Goal: Task Accomplishment & Management: Use online tool/utility

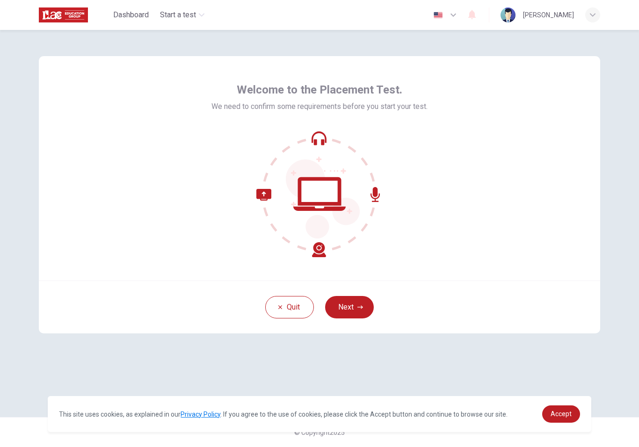
click at [456, 14] on button "button" at bounding box center [445, 15] width 34 height 19
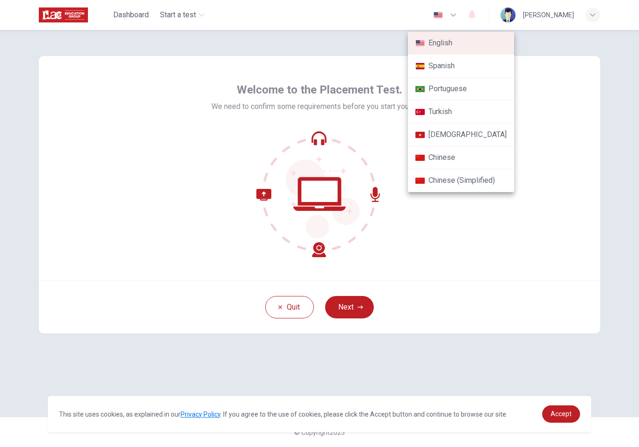
click at [479, 84] on div at bounding box center [319, 223] width 639 height 447
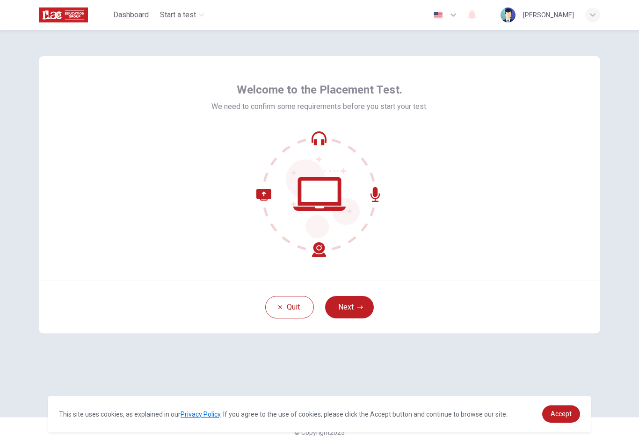
click at [350, 304] on button "Next" at bounding box center [349, 307] width 49 height 22
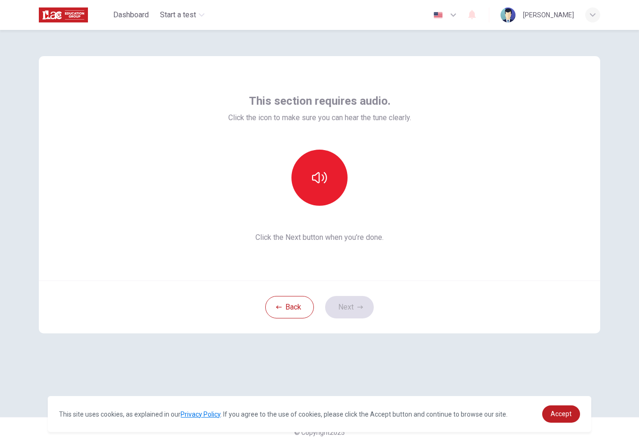
click at [323, 188] on button "button" at bounding box center [319, 178] width 56 height 56
click at [348, 302] on button "Next" at bounding box center [349, 307] width 49 height 22
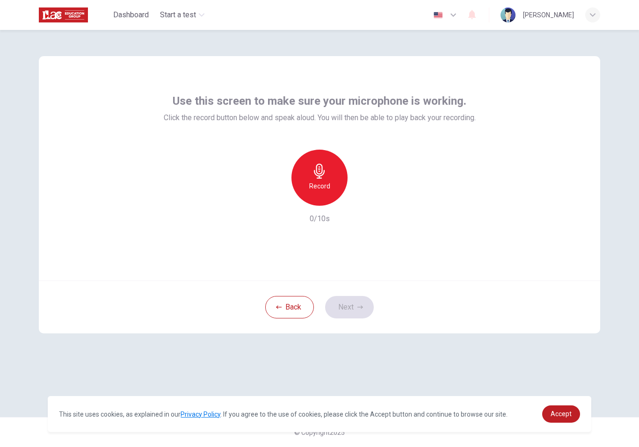
click at [311, 185] on h6 "Record" at bounding box center [319, 186] width 21 height 11
click at [313, 181] on h6 "Stop" at bounding box center [319, 186] width 14 height 11
click at [365, 193] on div "button" at bounding box center [362, 198] width 15 height 15
click at [339, 308] on button "Next" at bounding box center [349, 307] width 49 height 22
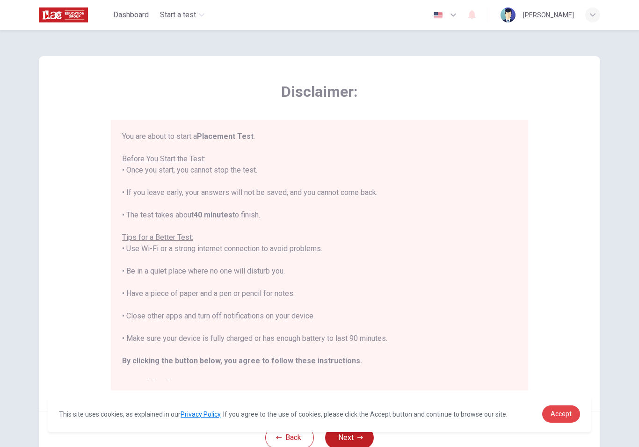
click at [479, 413] on span "Accept" at bounding box center [561, 413] width 21 height 7
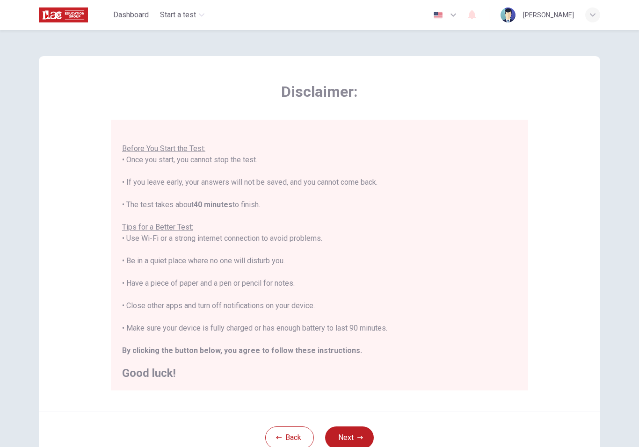
scroll to position [10, 0]
click at [351, 435] on button "Next" at bounding box center [349, 438] width 49 height 22
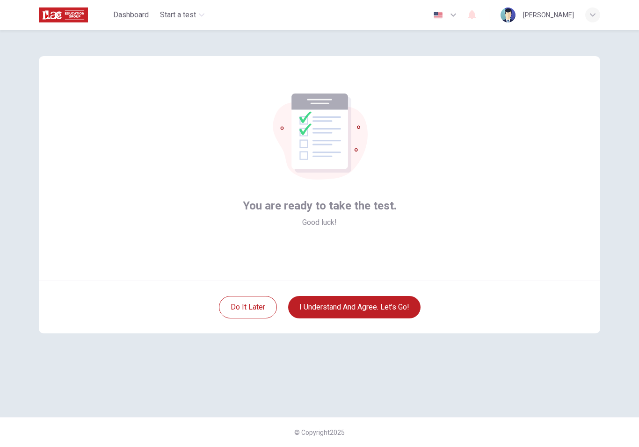
click at [385, 306] on button "I understand and agree. Let’s go!" at bounding box center [354, 307] width 132 height 22
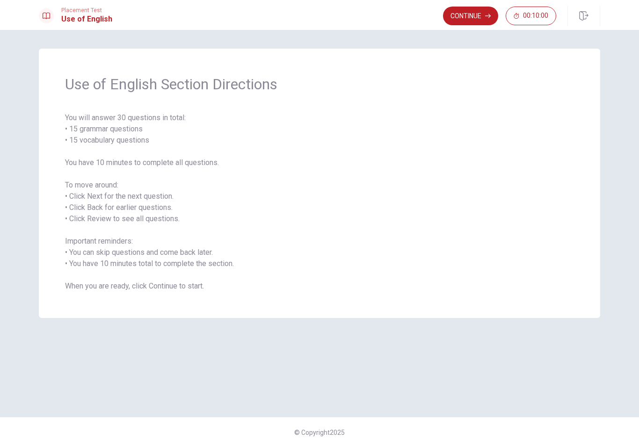
click at [470, 21] on button "Continue" at bounding box center [470, 16] width 55 height 19
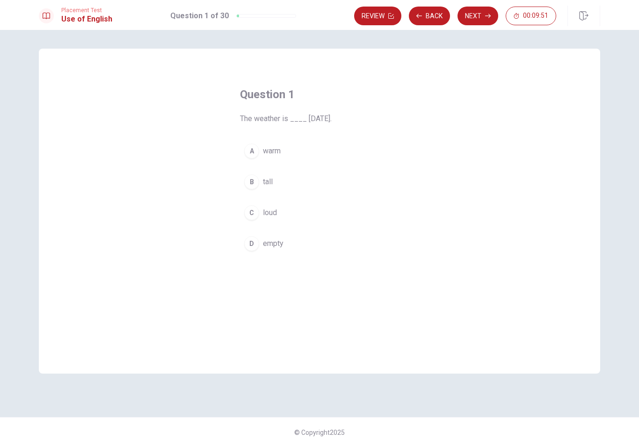
click at [252, 149] on div "A" at bounding box center [251, 151] width 15 height 15
click at [273, 182] on span "tall" at bounding box center [268, 181] width 10 height 11
click at [269, 212] on span "loud" at bounding box center [270, 212] width 14 height 11
click at [276, 145] on span "warm" at bounding box center [272, 150] width 18 height 11
click at [479, 16] on button "Next" at bounding box center [477, 16] width 41 height 19
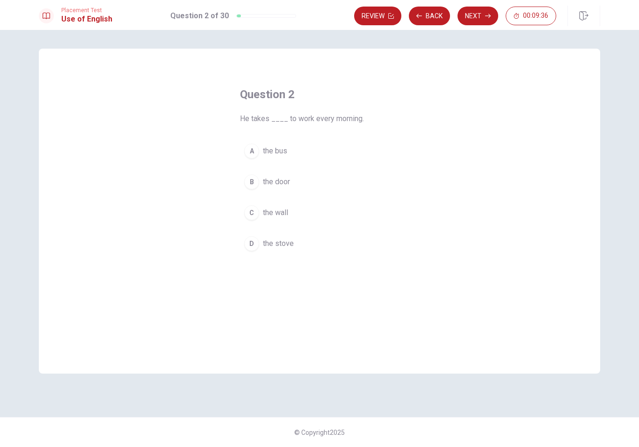
click at [254, 152] on div "A" at bounding box center [251, 151] width 15 height 15
click at [478, 16] on button "Next" at bounding box center [477, 16] width 41 height 19
click at [290, 210] on span "been working" at bounding box center [285, 212] width 44 height 11
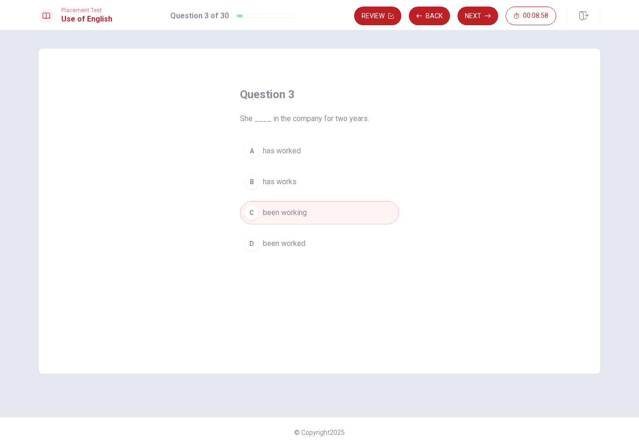
click at [479, 15] on icon "button" at bounding box center [488, 16] width 6 height 6
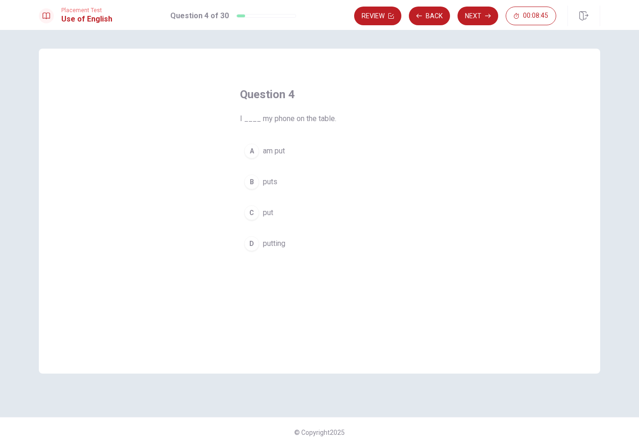
click at [256, 150] on div "A" at bounding box center [251, 151] width 15 height 15
click at [479, 18] on icon "button" at bounding box center [488, 16] width 6 height 6
click at [270, 150] on span "work" at bounding box center [271, 150] width 16 height 11
click at [479, 18] on button "Next" at bounding box center [477, 16] width 41 height 19
click at [267, 181] on span "Do" at bounding box center [267, 181] width 9 height 11
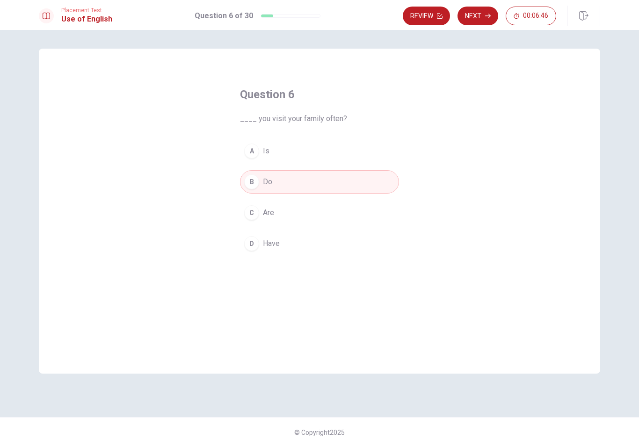
click at [477, 14] on button "Next" at bounding box center [477, 16] width 41 height 19
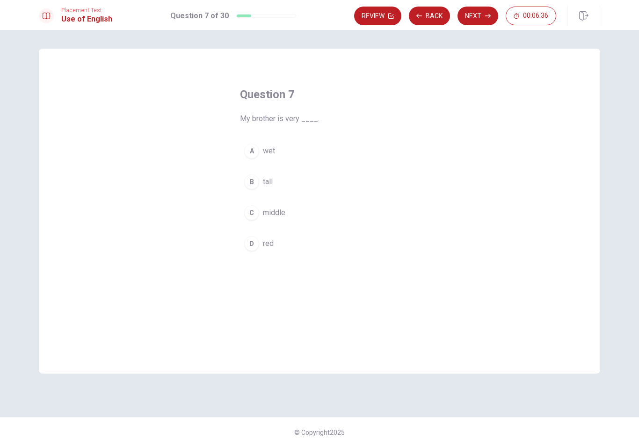
click at [273, 182] on button "B tall" at bounding box center [319, 181] width 159 height 23
click at [479, 20] on button "Next" at bounding box center [477, 16] width 41 height 19
click at [479, 20] on div "Review Back Next 00:06:34" at bounding box center [455, 16] width 202 height 19
click at [434, 15] on button "Back" at bounding box center [429, 16] width 41 height 19
click at [479, 20] on button "Next" at bounding box center [477, 16] width 41 height 19
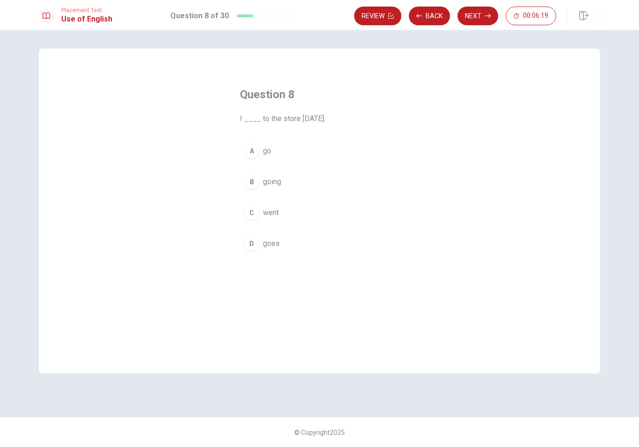
click at [277, 153] on button "A go" at bounding box center [319, 150] width 159 height 23
click at [479, 20] on button "Next" at bounding box center [477, 16] width 41 height 19
click at [273, 148] on button "A Do" at bounding box center [319, 150] width 159 height 23
click at [479, 16] on icon "button" at bounding box center [488, 16] width 6 height 6
click at [291, 180] on span "was been" at bounding box center [279, 181] width 32 height 11
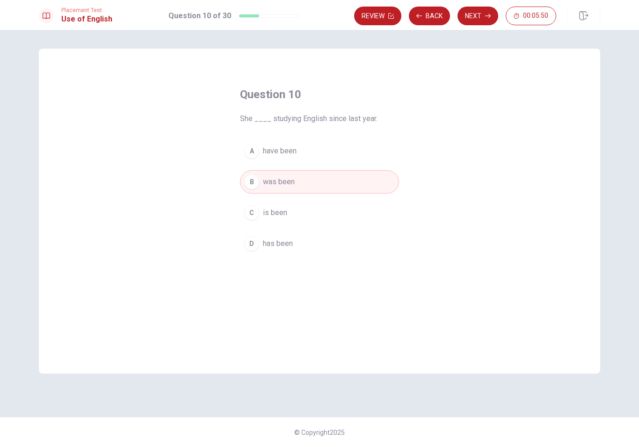
click at [479, 13] on button "Next" at bounding box center [477, 16] width 41 height 19
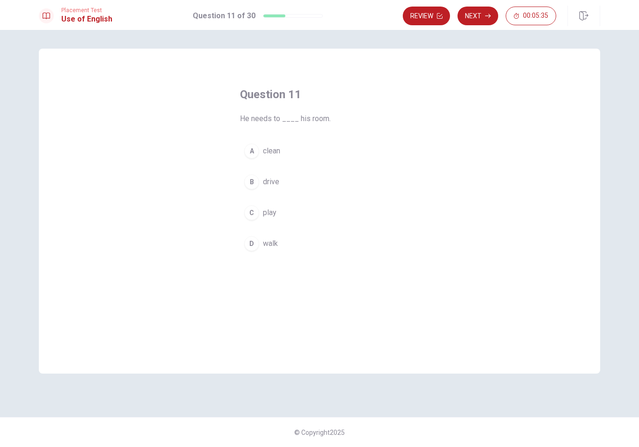
click at [292, 148] on button "A clean" at bounding box center [319, 150] width 159 height 23
click at [479, 21] on button "Next" at bounding box center [477, 16] width 41 height 19
click at [265, 211] on span "has" at bounding box center [269, 212] width 12 height 11
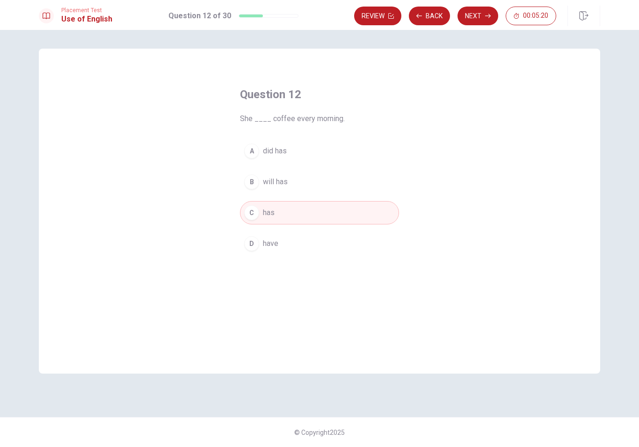
click at [479, 16] on icon "button" at bounding box center [488, 16] width 6 height 6
click at [276, 175] on button "B finish" at bounding box center [319, 181] width 159 height 23
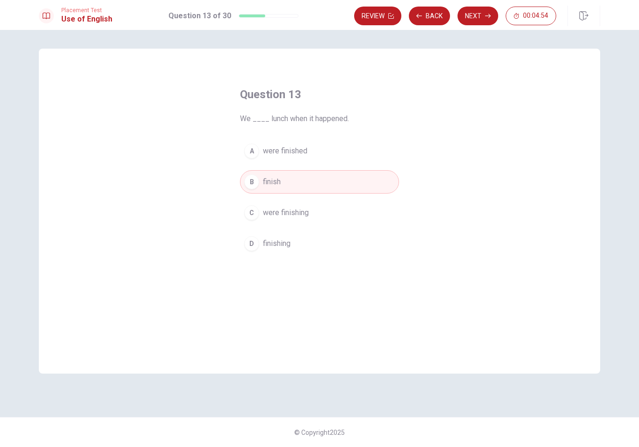
click at [479, 16] on button "Next" at bounding box center [477, 16] width 41 height 19
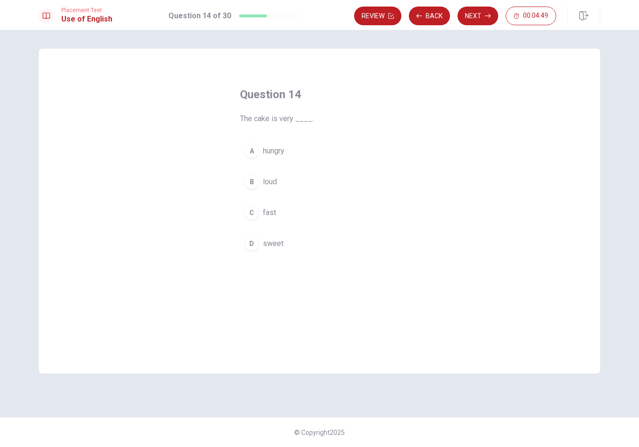
click at [278, 249] on span "sweet" at bounding box center [273, 243] width 21 height 11
click at [474, 15] on button "Next" at bounding box center [477, 16] width 41 height 19
click at [280, 151] on button "A are" at bounding box center [319, 150] width 159 height 23
click at [470, 15] on button "Next" at bounding box center [477, 16] width 41 height 19
click at [299, 213] on button "C finished" at bounding box center [319, 212] width 159 height 23
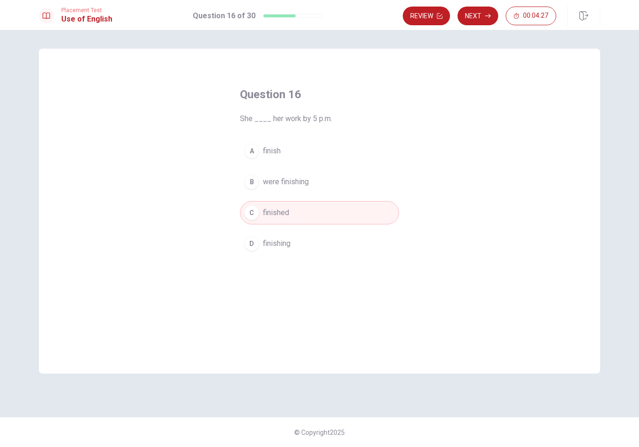
click at [479, 16] on button "Next" at bounding box center [477, 16] width 41 height 19
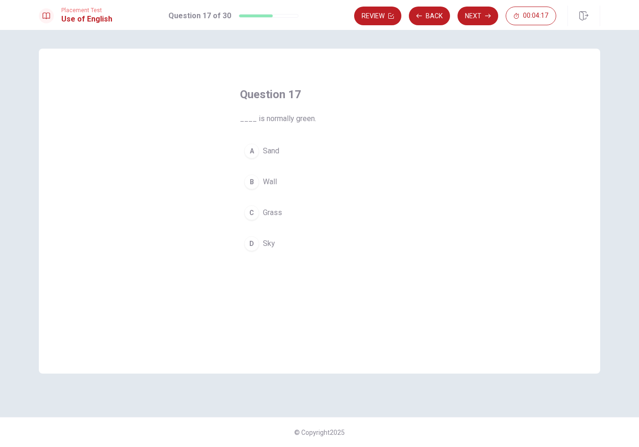
click at [300, 213] on button "C Grass" at bounding box center [319, 212] width 159 height 23
click at [479, 13] on button "Next" at bounding box center [477, 16] width 41 height 19
click at [254, 213] on div "C" at bounding box center [251, 212] width 15 height 15
click at [473, 18] on button "Next" at bounding box center [477, 16] width 41 height 19
click at [274, 245] on span "house" at bounding box center [273, 243] width 20 height 11
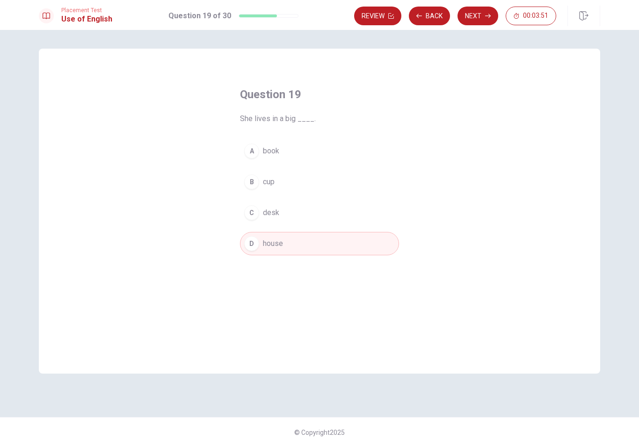
click at [476, 19] on button "Next" at bounding box center [477, 16] width 41 height 19
click at [274, 243] on span "coat" at bounding box center [270, 243] width 14 height 11
click at [479, 17] on button "Next" at bounding box center [477, 16] width 41 height 19
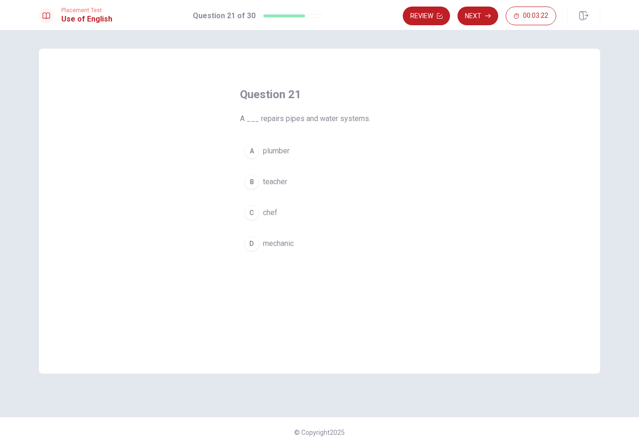
click at [295, 212] on button "C chef" at bounding box center [319, 212] width 159 height 23
click at [475, 22] on button "Next" at bounding box center [477, 16] width 41 height 19
click at [269, 182] on span "call" at bounding box center [268, 181] width 11 height 11
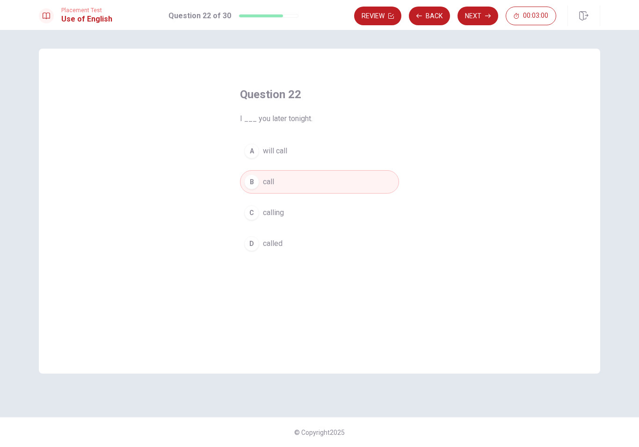
click at [479, 14] on button "Next" at bounding box center [477, 16] width 41 height 19
click at [270, 155] on span "tree" at bounding box center [269, 150] width 13 height 11
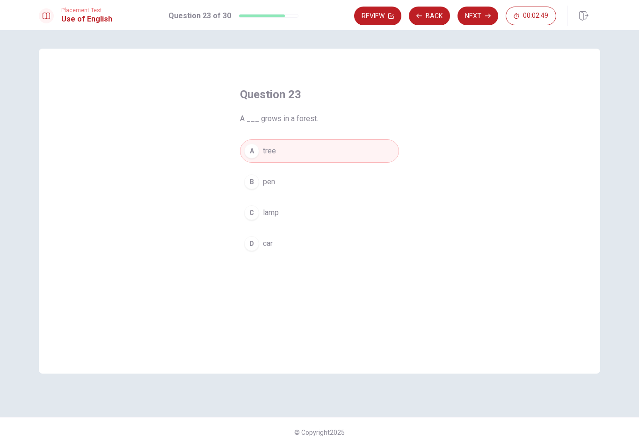
click at [479, 21] on button "Next" at bounding box center [477, 16] width 41 height 19
click at [295, 211] on button "C play" at bounding box center [319, 212] width 159 height 23
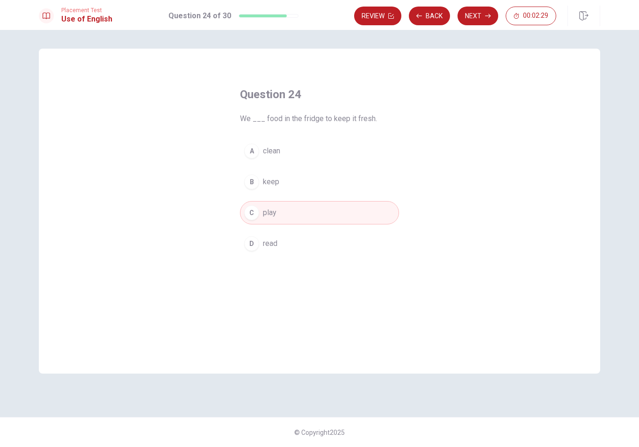
click at [479, 19] on button "Next" at bounding box center [477, 16] width 41 height 19
click at [283, 150] on span "gloves" at bounding box center [274, 150] width 22 height 11
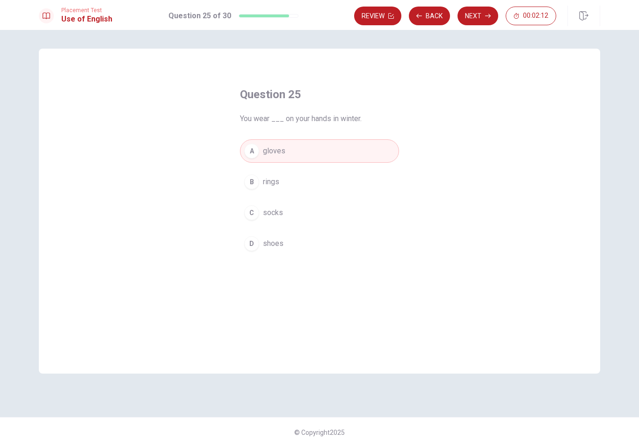
click at [479, 23] on button "Next" at bounding box center [477, 16] width 41 height 19
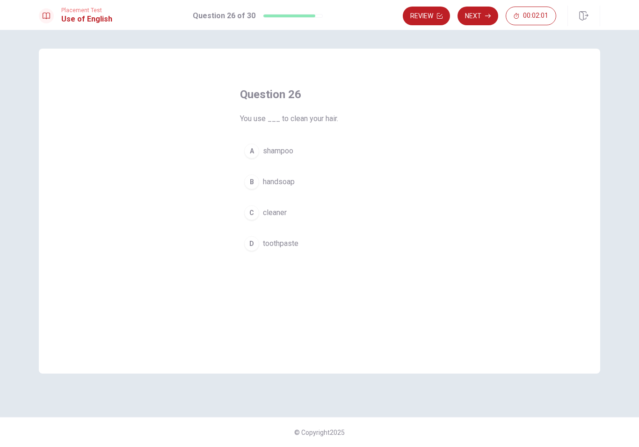
click at [298, 148] on button "A shampoo" at bounding box center [319, 150] width 159 height 23
click at [474, 15] on button "Next" at bounding box center [477, 16] width 41 height 19
click at [285, 180] on span "A brush" at bounding box center [275, 181] width 25 height 11
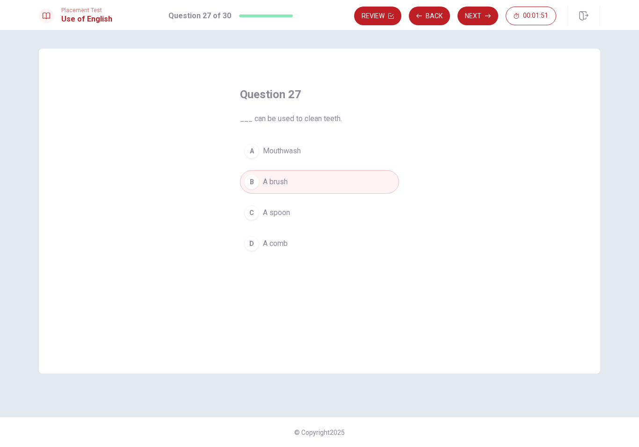
click at [284, 180] on span "A brush" at bounding box center [275, 181] width 25 height 11
click at [479, 16] on icon "button" at bounding box center [488, 16] width 6 height 6
click at [295, 234] on button "D am study" at bounding box center [319, 243] width 159 height 23
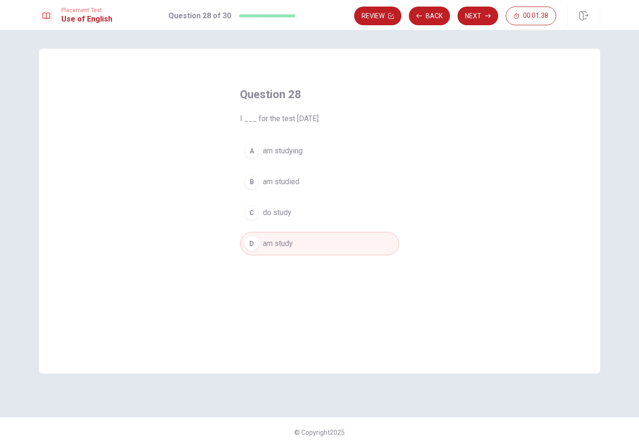
click at [294, 234] on button "D am study" at bounding box center [319, 243] width 159 height 23
click at [479, 19] on button "Next" at bounding box center [477, 16] width 41 height 19
click at [304, 181] on button "B are walking" at bounding box center [319, 181] width 159 height 23
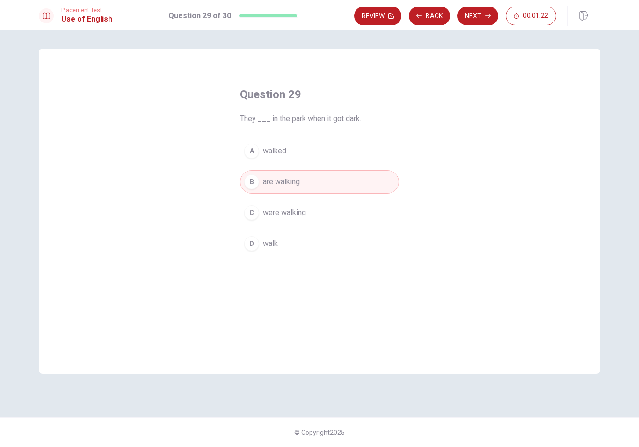
click at [474, 14] on button "Next" at bounding box center [477, 16] width 41 height 19
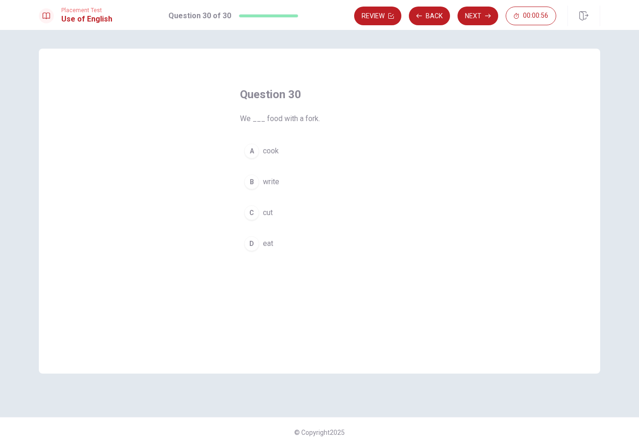
click at [272, 149] on span "cook" at bounding box center [271, 150] width 16 height 11
click at [479, 10] on button "Next" at bounding box center [477, 16] width 41 height 19
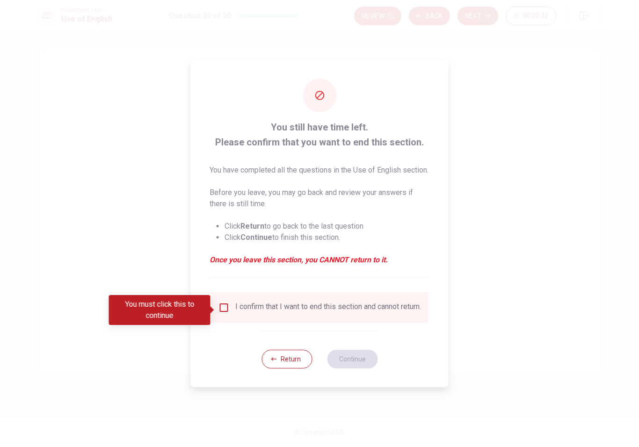
click at [226, 308] on input "You must click this to continue" at bounding box center [223, 307] width 11 height 11
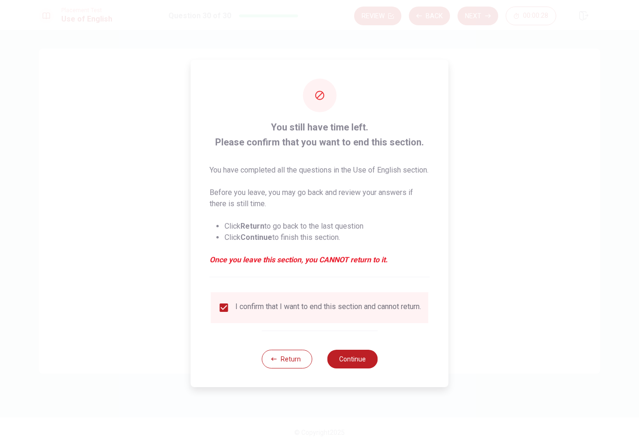
click at [350, 368] on button "Continue" at bounding box center [352, 359] width 51 height 19
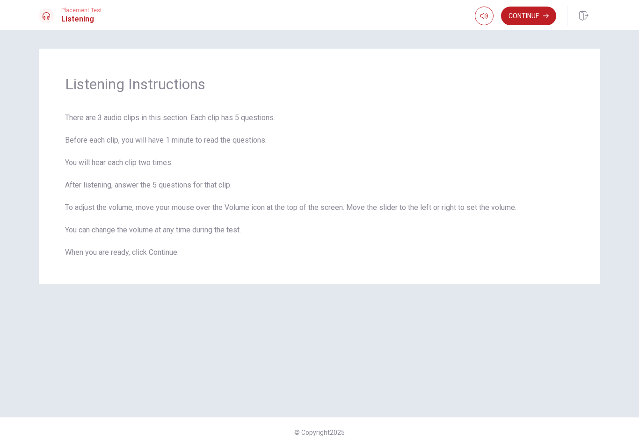
click at [479, 20] on button "Continue" at bounding box center [528, 16] width 55 height 19
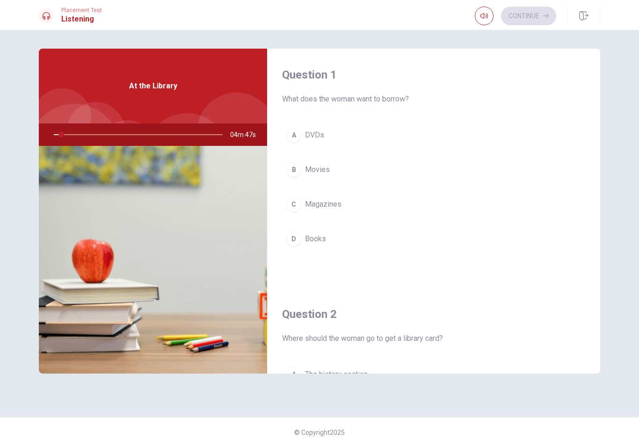
click at [479, 18] on icon "button" at bounding box center [483, 16] width 7 height 6
click at [479, 17] on icon "button" at bounding box center [483, 15] width 7 height 7
click at [479, 18] on icon "button" at bounding box center [483, 16] width 7 height 6
click at [474, 65] on div "Question 1 What does the woman want to borrow? A DVDs B Movies C Magazines D Bo…" at bounding box center [433, 169] width 333 height 240
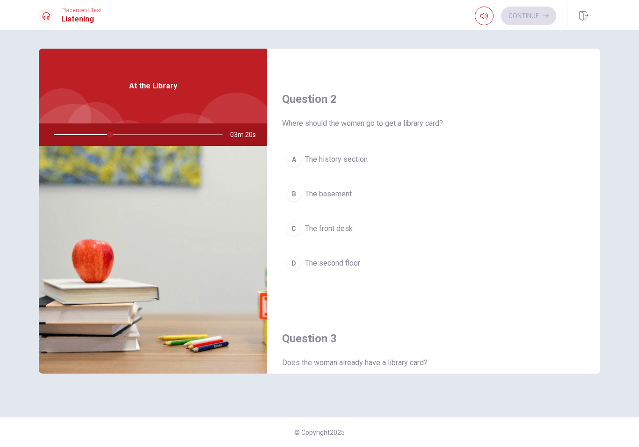
scroll to position [216, 0]
click at [292, 232] on div "C" at bounding box center [293, 227] width 15 height 15
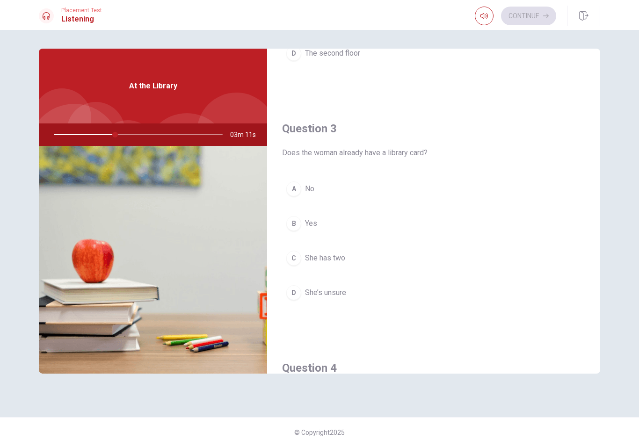
click at [291, 188] on div "A" at bounding box center [293, 188] width 15 height 15
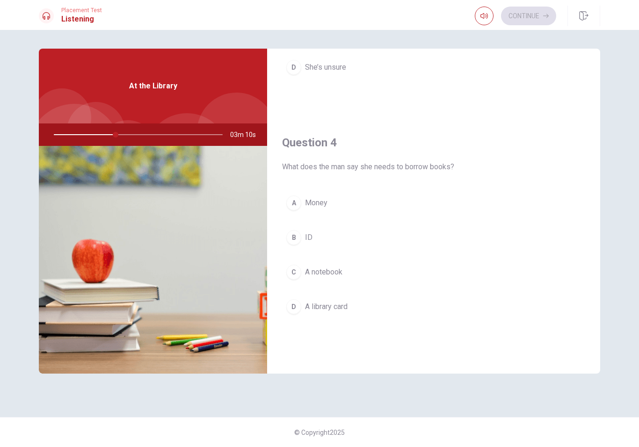
scroll to position [653, 0]
click at [352, 304] on button "D A library card" at bounding box center [433, 303] width 303 height 23
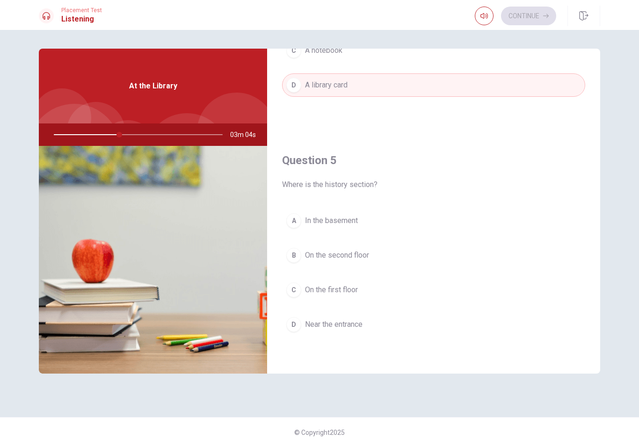
scroll to position [872, 0]
click at [352, 254] on span "On the second floor" at bounding box center [337, 255] width 64 height 11
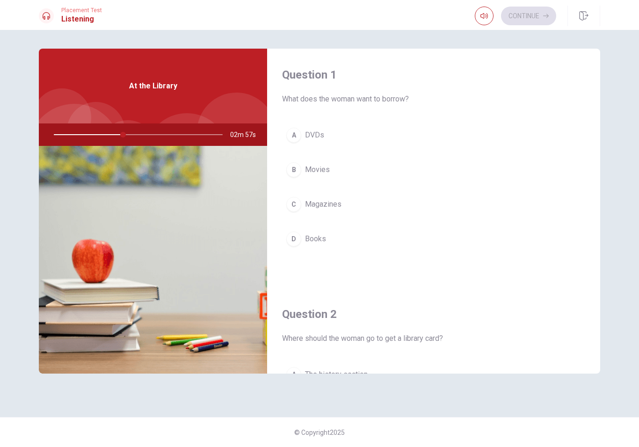
scroll to position [0, 0]
click at [324, 240] on span "Books" at bounding box center [315, 238] width 21 height 11
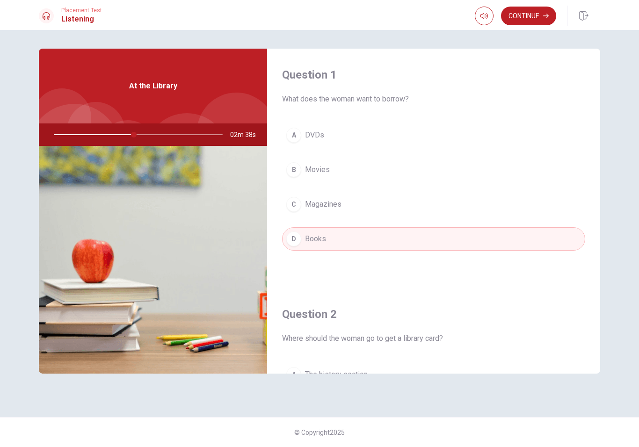
click at [479, 18] on button "Continue" at bounding box center [528, 16] width 55 height 19
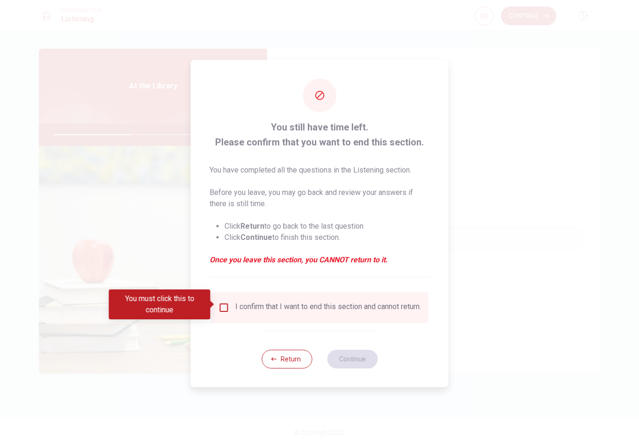
click at [226, 302] on input "You must click this to continue" at bounding box center [223, 307] width 11 height 11
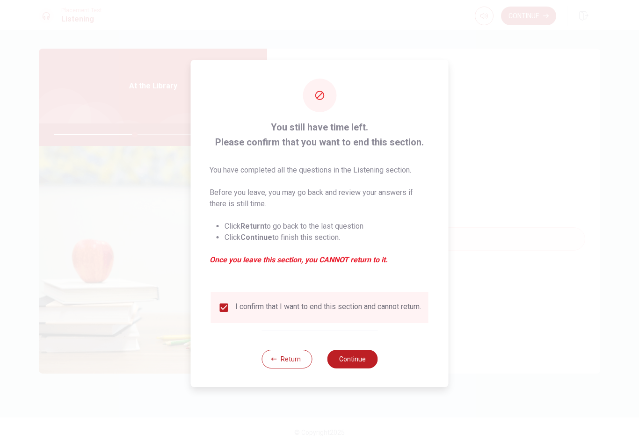
click at [226, 302] on input "checkbox" at bounding box center [223, 307] width 11 height 11
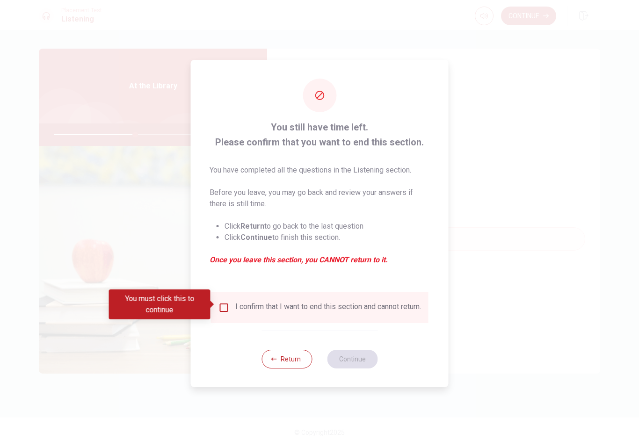
click at [218, 306] on input "You must click this to continue" at bounding box center [223, 307] width 11 height 11
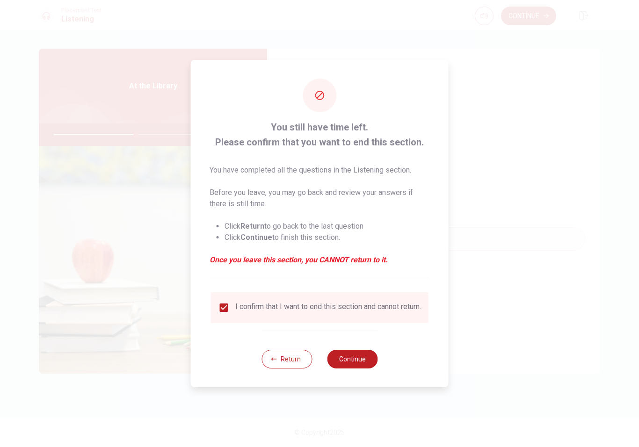
click at [353, 360] on button "Continue" at bounding box center [352, 359] width 51 height 19
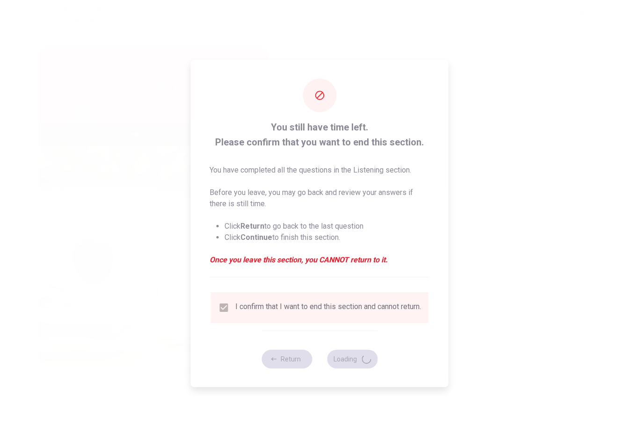
type input "49"
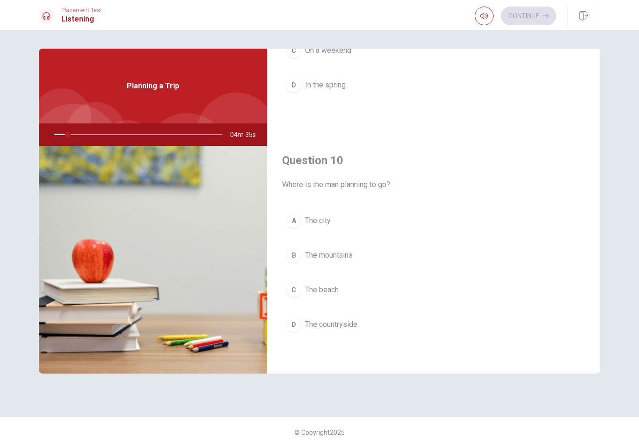
scroll to position [872, 0]
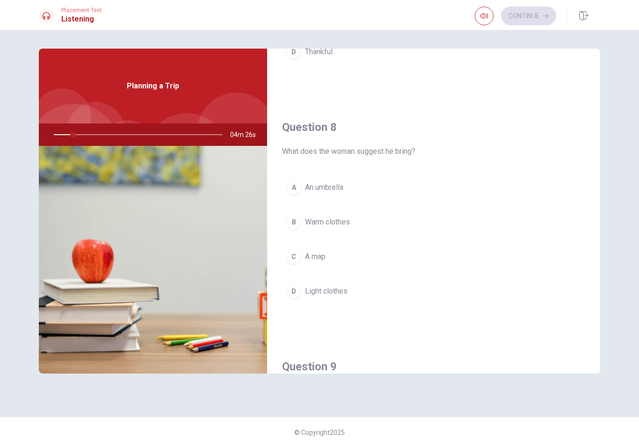
click at [71, 137] on div at bounding box center [137, 134] width 188 height 22
click at [97, 226] on img at bounding box center [153, 260] width 228 height 228
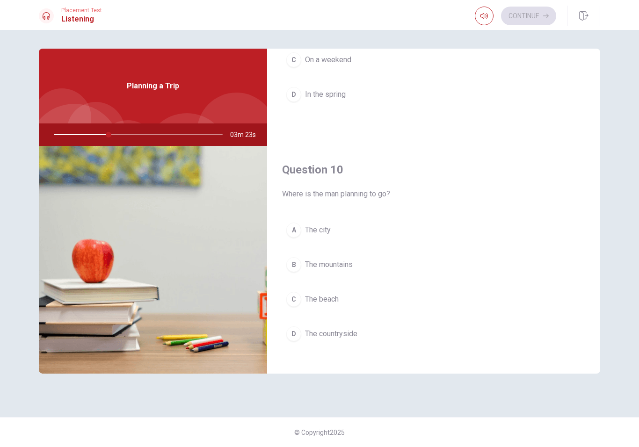
scroll to position [859, 0]
click at [314, 301] on span "The beach" at bounding box center [322, 303] width 34 height 11
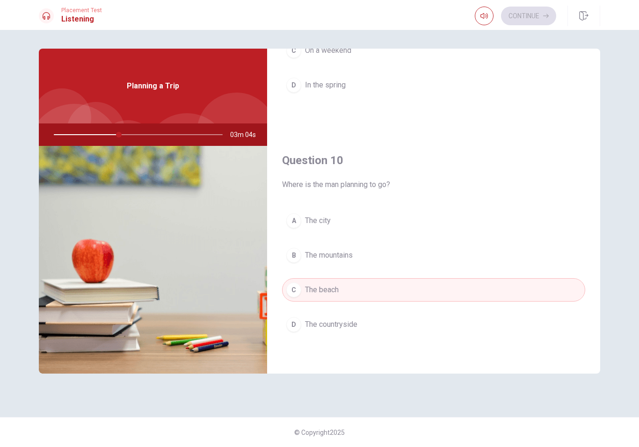
scroll to position [872, 0]
click at [312, 282] on button "C The beach" at bounding box center [433, 289] width 303 height 23
click at [290, 254] on div "B" at bounding box center [293, 255] width 15 height 15
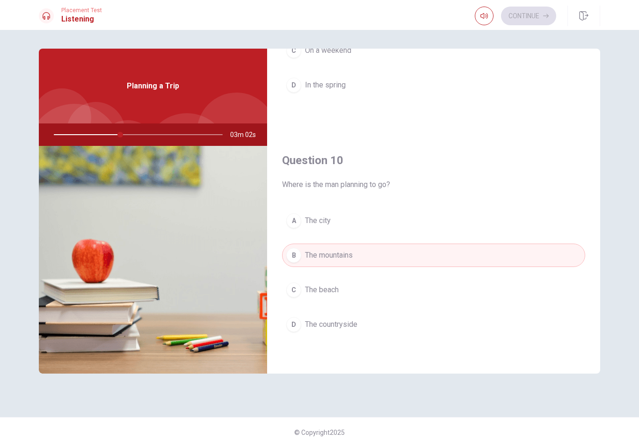
click at [290, 254] on div "B" at bounding box center [293, 255] width 15 height 15
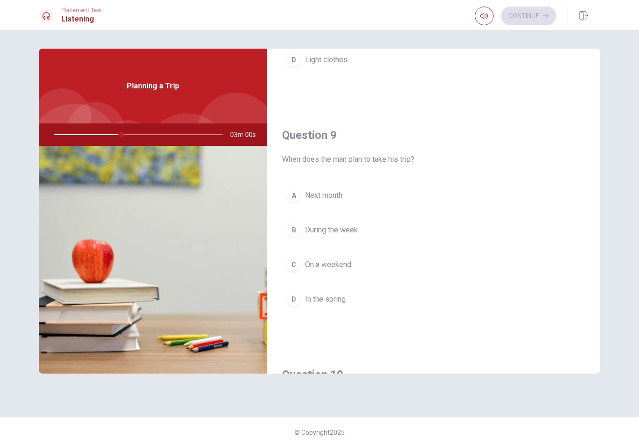
scroll to position [658, 0]
click at [345, 231] on span "During the week" at bounding box center [331, 230] width 53 height 11
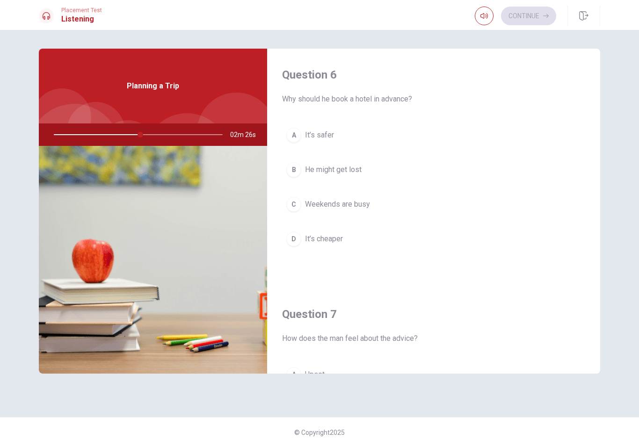
scroll to position [0, 0]
click at [380, 205] on button "C Weekends are busy" at bounding box center [433, 204] width 303 height 23
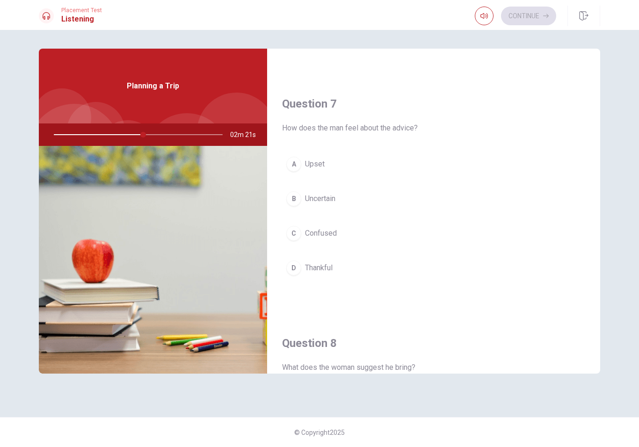
scroll to position [213, 0]
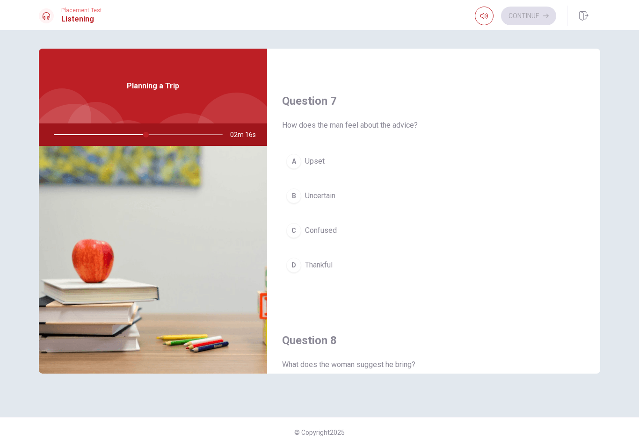
click at [359, 225] on button "C Confused" at bounding box center [433, 230] width 303 height 23
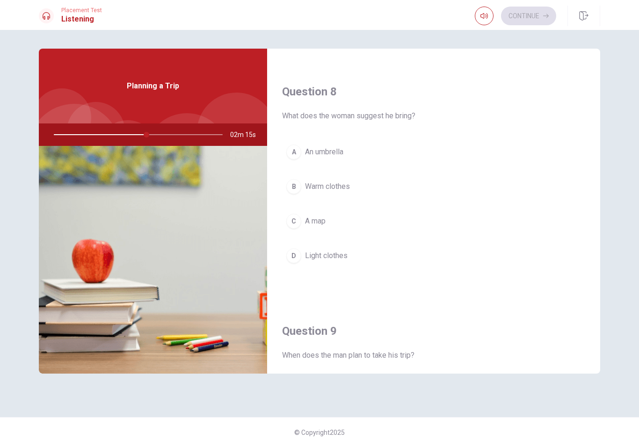
scroll to position [497, 0]
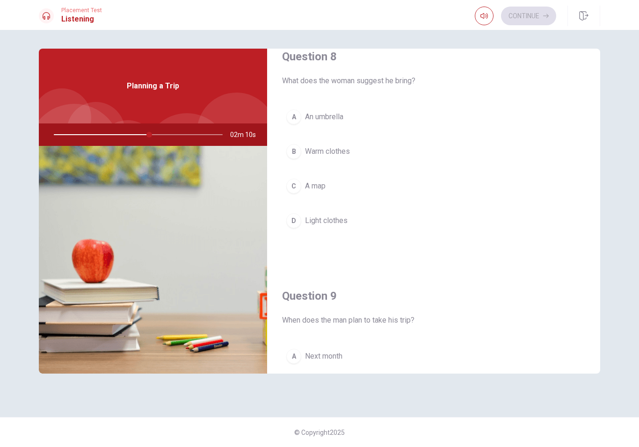
click at [360, 149] on button "B Warm clothes" at bounding box center [433, 151] width 303 height 23
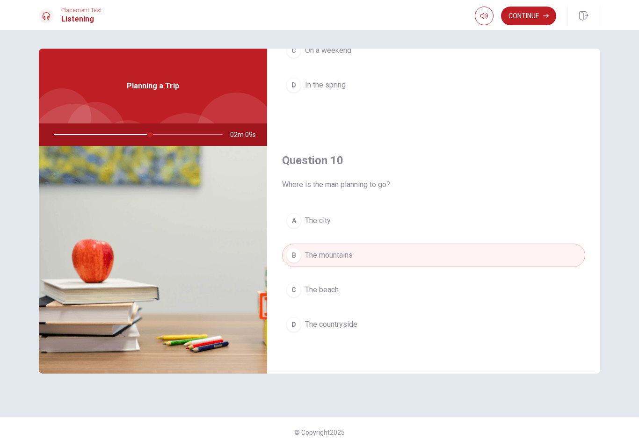
click at [479, 20] on button "Continue" at bounding box center [528, 16] width 55 height 19
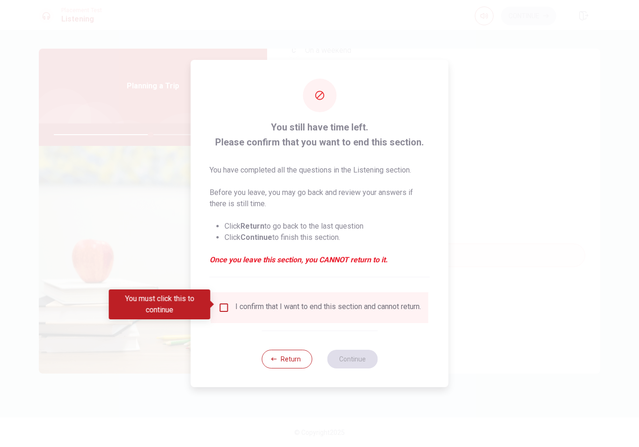
scroll to position [872, 0]
click at [226, 302] on input "You must click this to continue" at bounding box center [223, 307] width 11 height 11
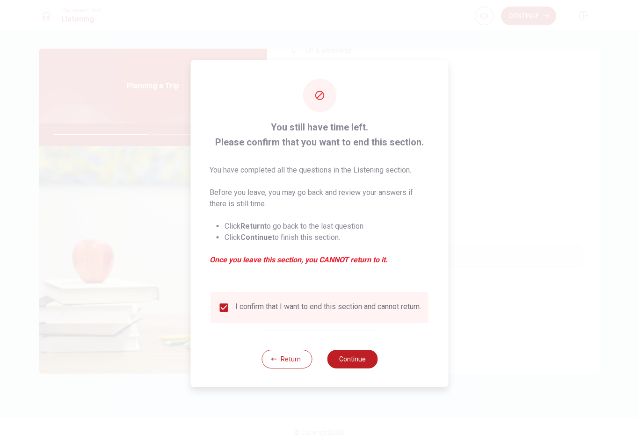
click at [350, 366] on button "Continue" at bounding box center [352, 359] width 51 height 19
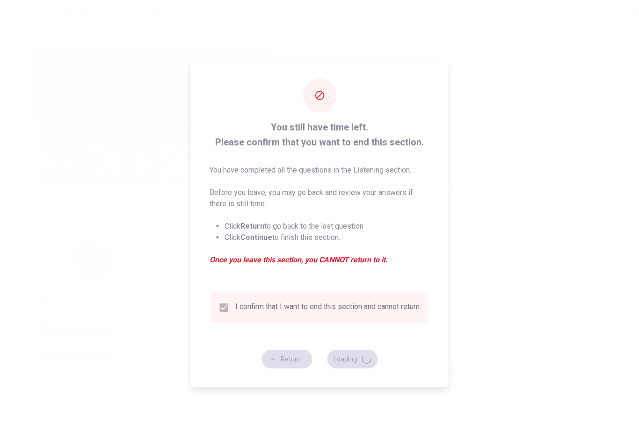
type input "59"
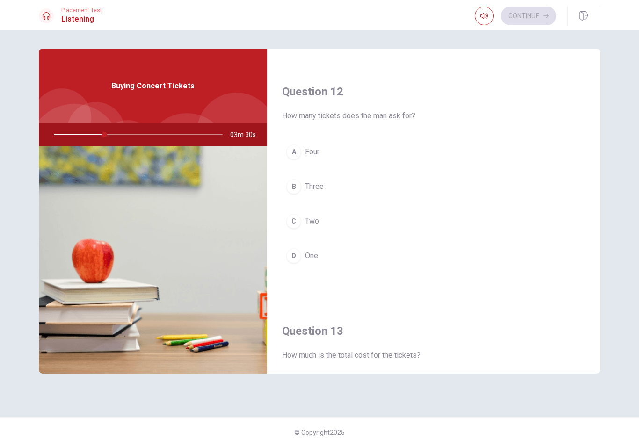
scroll to position [222, 0]
click at [312, 222] on span "Two" at bounding box center [312, 222] width 14 height 11
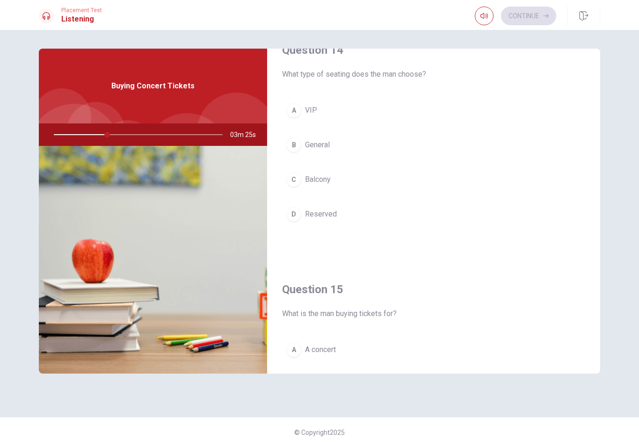
click at [327, 216] on span "Reserved" at bounding box center [321, 214] width 32 height 11
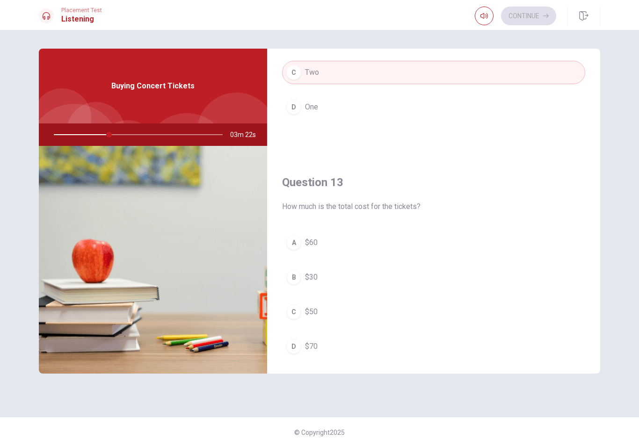
click at [319, 244] on button "A $60" at bounding box center [433, 242] width 303 height 23
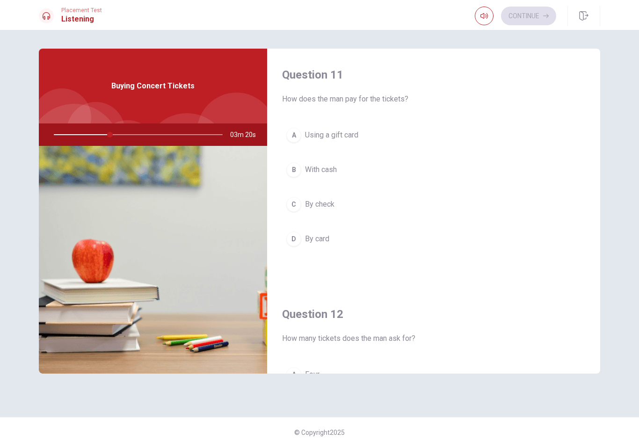
scroll to position [0, 0]
click at [343, 173] on button "B With cash" at bounding box center [433, 169] width 303 height 23
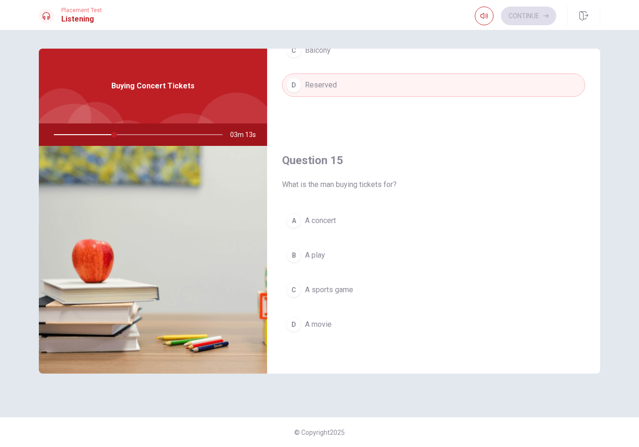
scroll to position [872, 0]
click at [331, 220] on span "A concert" at bounding box center [320, 220] width 31 height 11
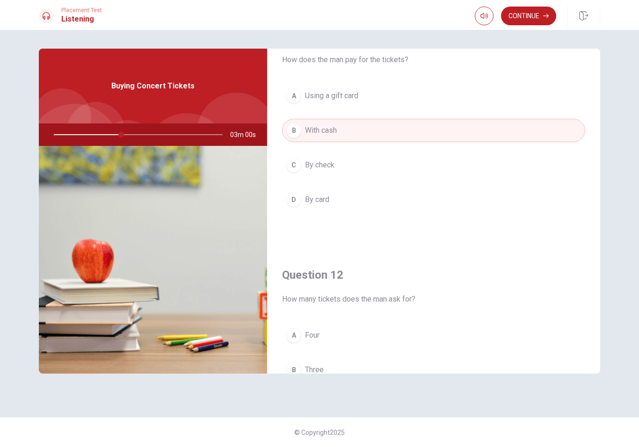
scroll to position [40, 0]
click at [338, 201] on button "D By card" at bounding box center [433, 199] width 303 height 23
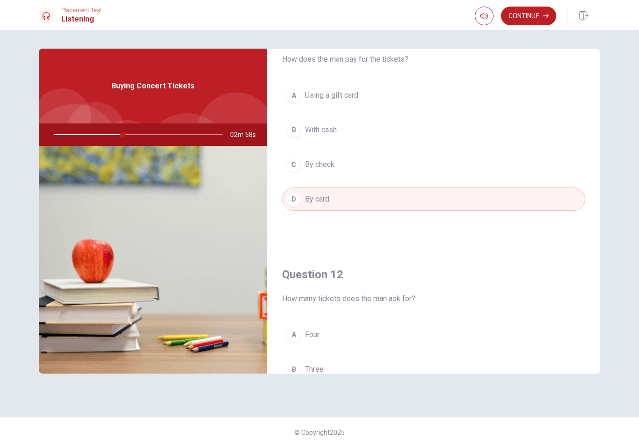
click at [479, 17] on button "Continue" at bounding box center [528, 16] width 55 height 19
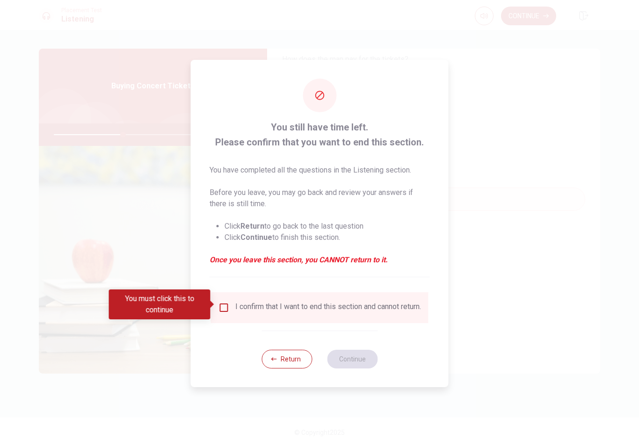
click at [224, 304] on input "You must click this to continue" at bounding box center [223, 307] width 11 height 11
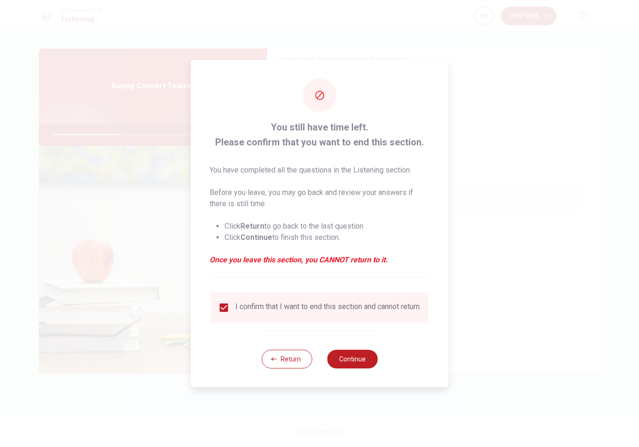
click at [354, 360] on button "Continue" at bounding box center [352, 359] width 51 height 19
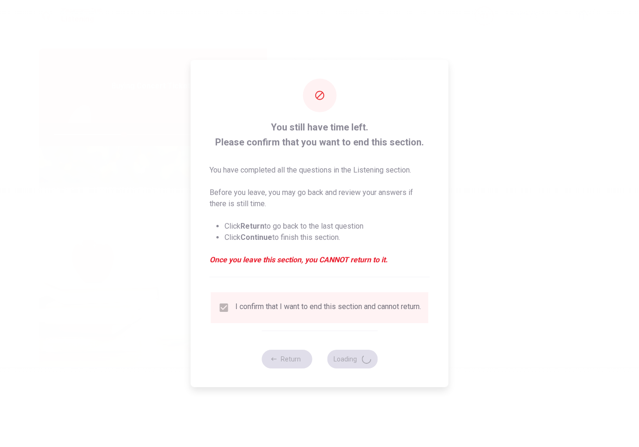
type input "42"
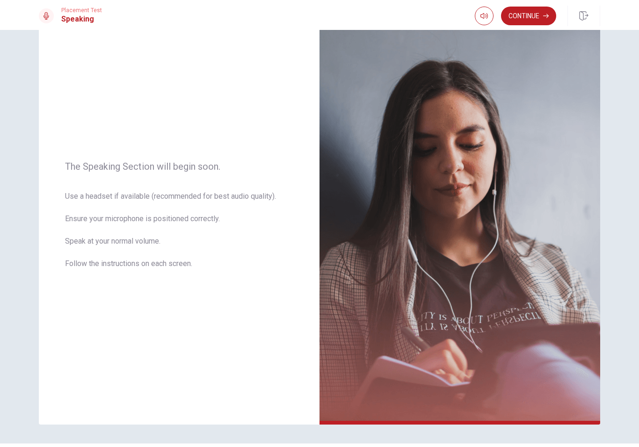
scroll to position [34, 0]
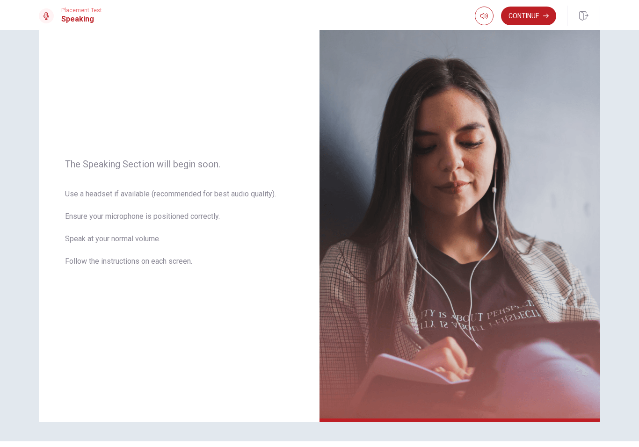
click at [479, 17] on button "Continue" at bounding box center [528, 16] width 55 height 19
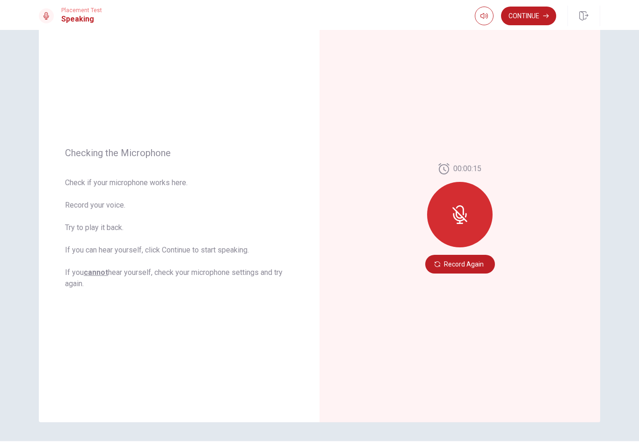
click at [465, 216] on icon at bounding box center [466, 215] width 2 height 4
click at [472, 264] on button "Record Again" at bounding box center [460, 264] width 70 height 19
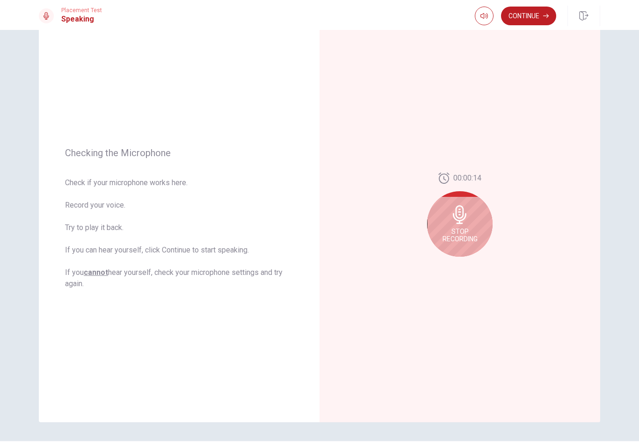
click at [467, 217] on icon at bounding box center [459, 214] width 19 height 19
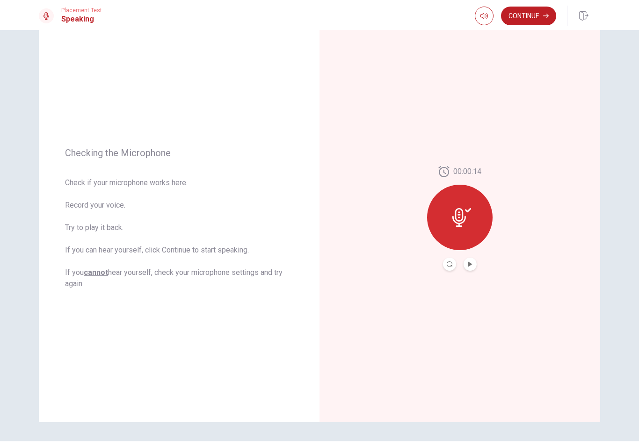
click at [450, 263] on icon "Record Again" at bounding box center [450, 264] width 6 height 6
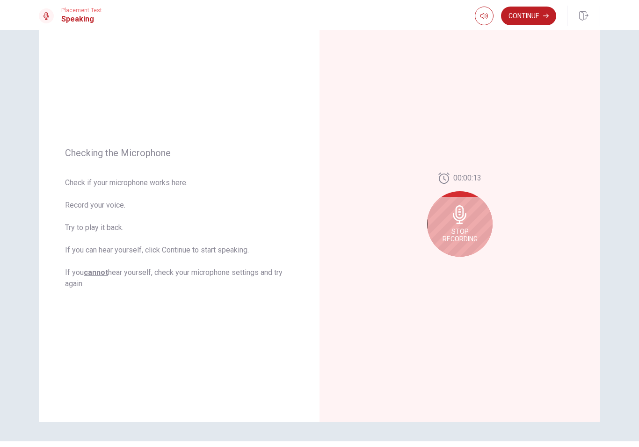
click at [461, 216] on icon at bounding box center [459, 214] width 19 height 19
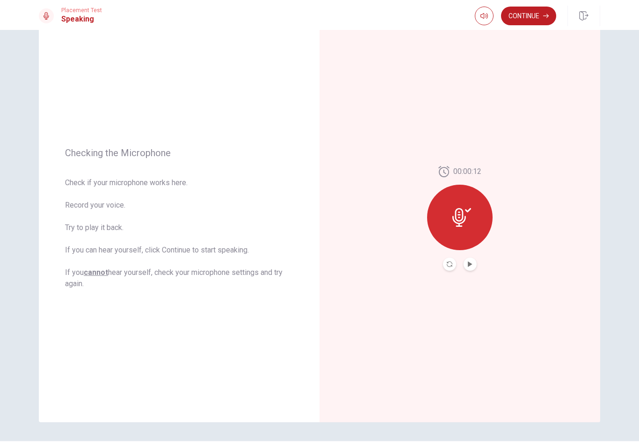
click at [470, 261] on button "Play Audio" at bounding box center [470, 264] width 13 height 13
click at [479, 20] on button "Continue" at bounding box center [528, 16] width 55 height 19
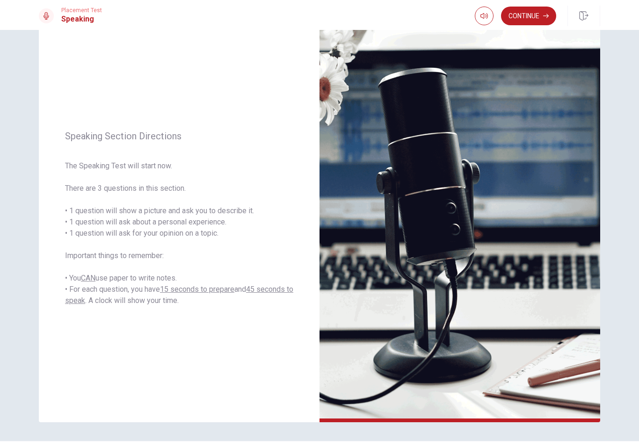
click at [479, 17] on button "Continue" at bounding box center [528, 16] width 55 height 19
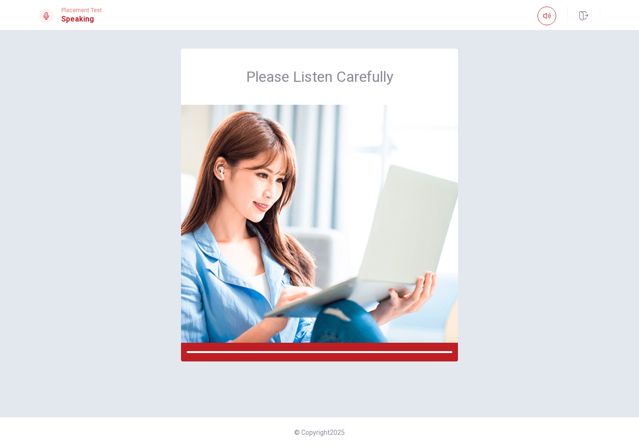
scroll to position [0, 0]
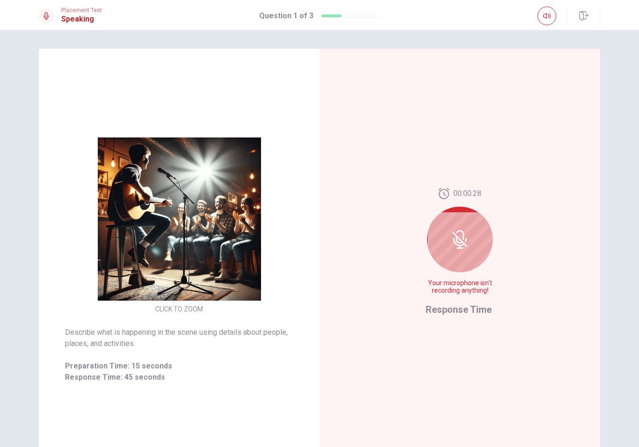
click at [465, 245] on icon at bounding box center [459, 239] width 15 height 15
click at [468, 310] on span "Response Time" at bounding box center [459, 309] width 66 height 11
click at [465, 245] on icon at bounding box center [459, 242] width 12 height 8
click at [464, 239] on icon at bounding box center [459, 239] width 19 height 19
click at [464, 241] on icon at bounding box center [459, 239] width 19 height 19
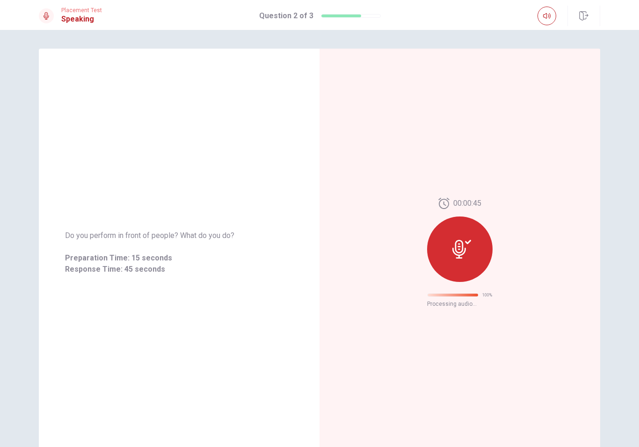
click at [472, 252] on div at bounding box center [459, 249] width 65 height 65
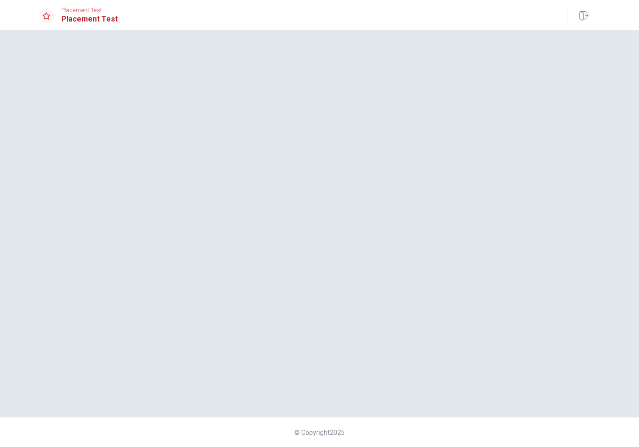
click at [453, 256] on div at bounding box center [319, 224] width 591 height 350
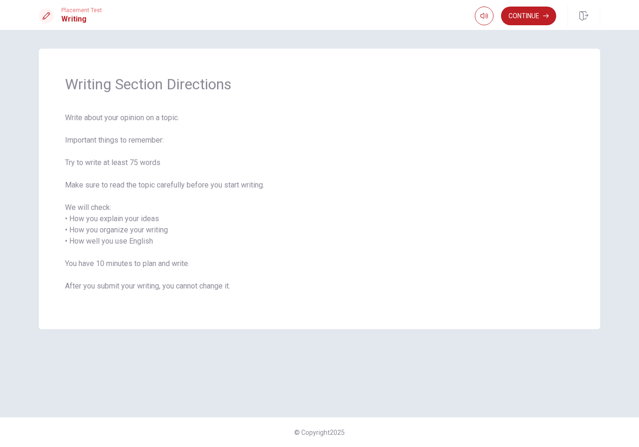
click at [479, 15] on button "Continue" at bounding box center [528, 16] width 55 height 19
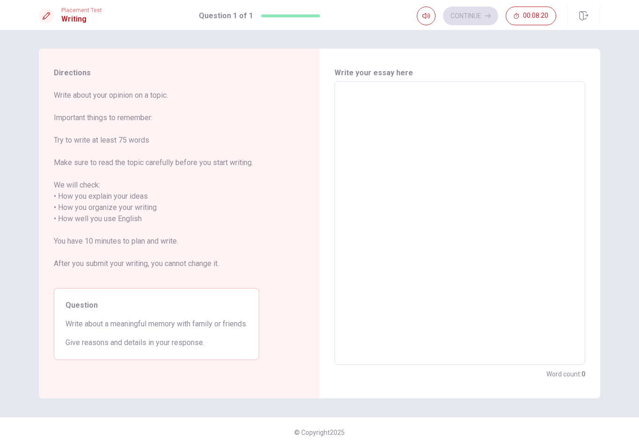
type textarea "Í"
type textarea "x"
type textarea "I"
type textarea "x"
type textarea "I"
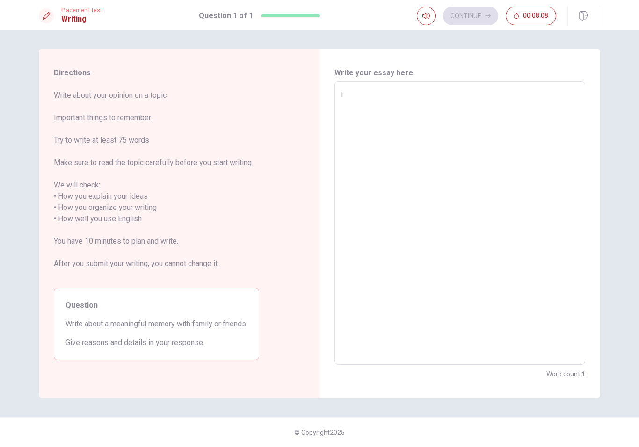
type textarea "x"
type textarea "I w"
type textarea "x"
type textarea "I we"
type textarea "x"
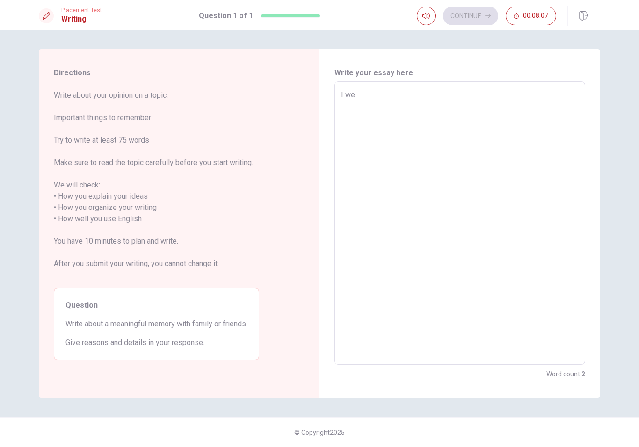
type textarea "I wen"
type textarea "x"
type textarea "I went"
type textarea "x"
type textarea "I went"
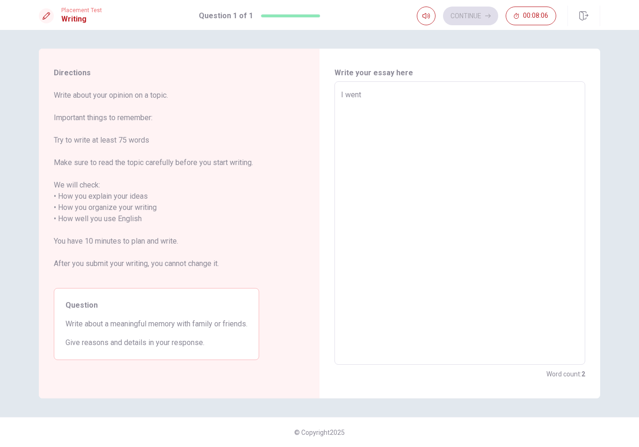
type textarea "x"
type textarea "I went t"
type textarea "x"
type textarea "I went to"
type textarea "x"
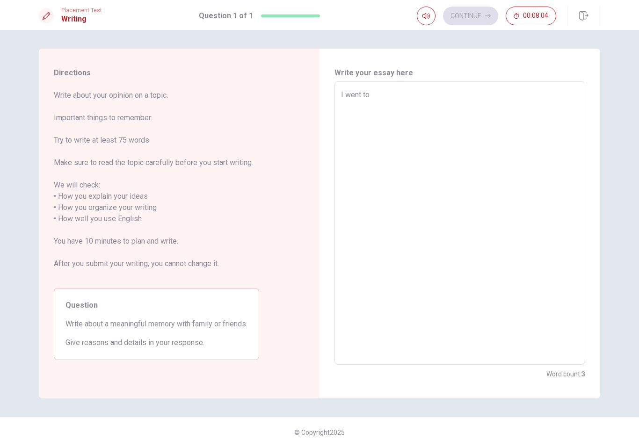
type textarea "I went to"
type textarea "x"
type textarea "I went to t"
type textarea "x"
type textarea "I went to th"
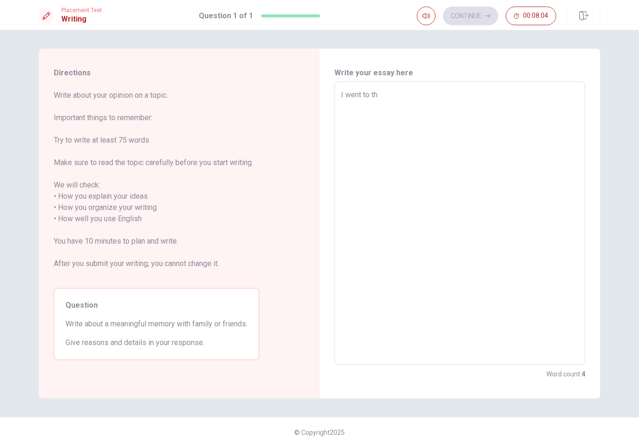
type textarea "x"
type textarea "I went to the"
type textarea "x"
type textarea "I went to the"
type textarea "x"
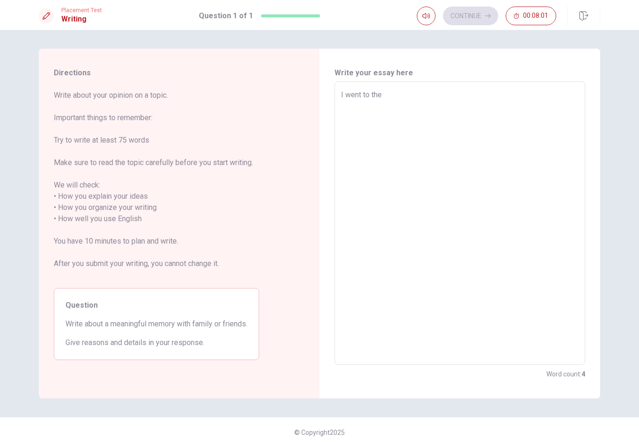
type textarea "I went to the b"
type textarea "x"
type textarea "I went to the ba"
type textarea "x"
type textarea "I went to the bae"
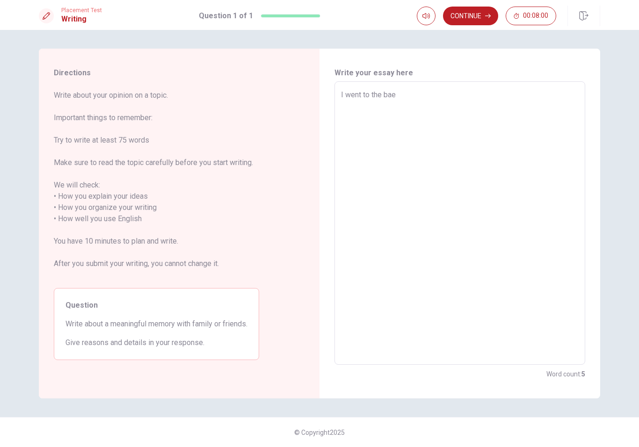
type textarea "x"
type textarea "I went to the ba"
type textarea "x"
type textarea "I went to the b"
type textarea "x"
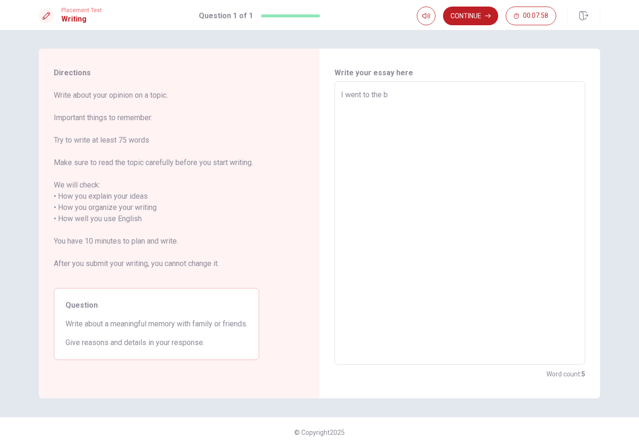
type textarea "I went to the be"
type textarea "x"
type textarea "I went to the bea"
type textarea "x"
type textarea "I went to the beac"
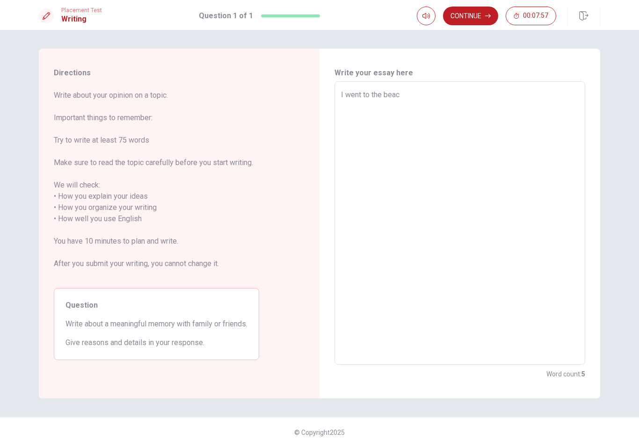
type textarea "x"
type textarea "I went to the beach"
type textarea "x"
type textarea "I went to the beach"
type textarea "x"
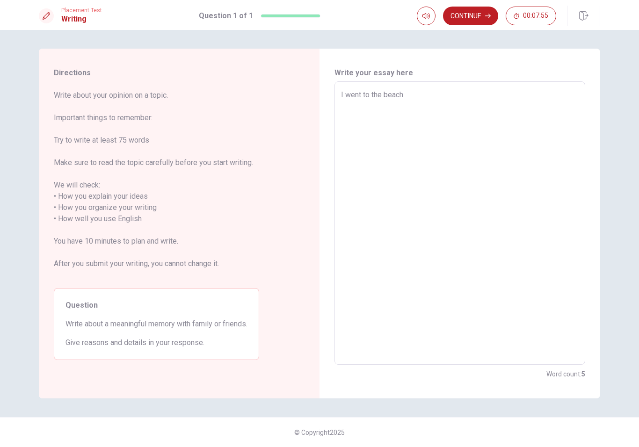
type textarea "I went to the beach w"
type textarea "x"
type textarea "I went to the beach wi"
type textarea "x"
type textarea "I went to the beach wit"
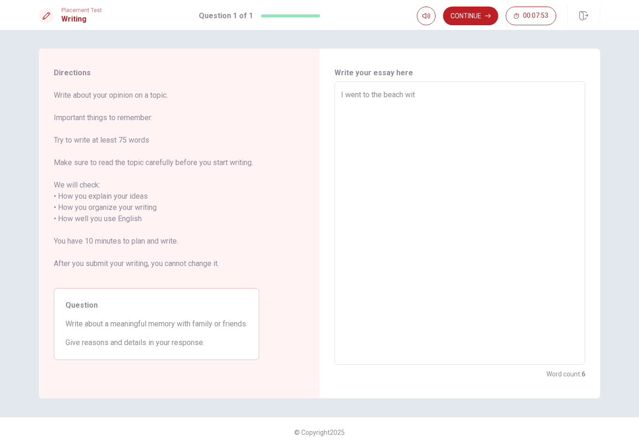
type textarea "x"
type textarea "I went to the beach with"
type textarea "x"
type textarea "I went to the beach with"
type textarea "x"
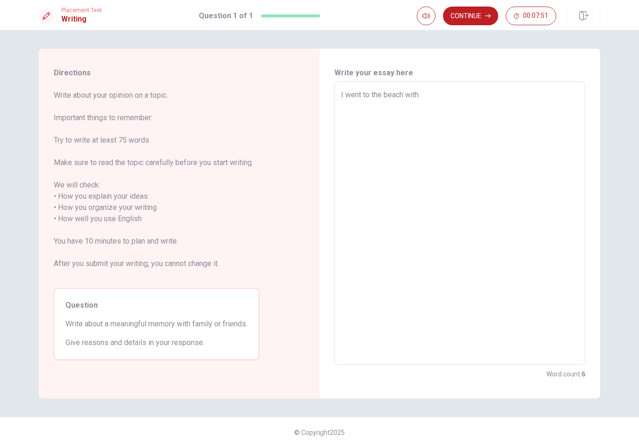
type textarea "I went to the beach with m"
type textarea "x"
type textarea "I went to the beach with my"
type textarea "x"
type textarea "I went to the beach with my"
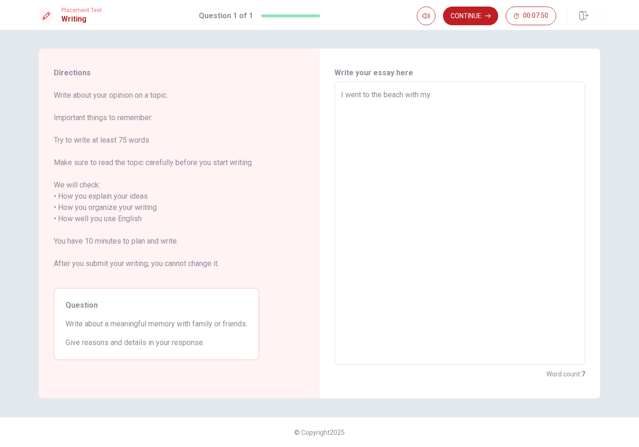
type textarea "x"
type textarea "I went to the beach with my f"
type textarea "x"
type textarea "I went to the beach with my fr"
type textarea "x"
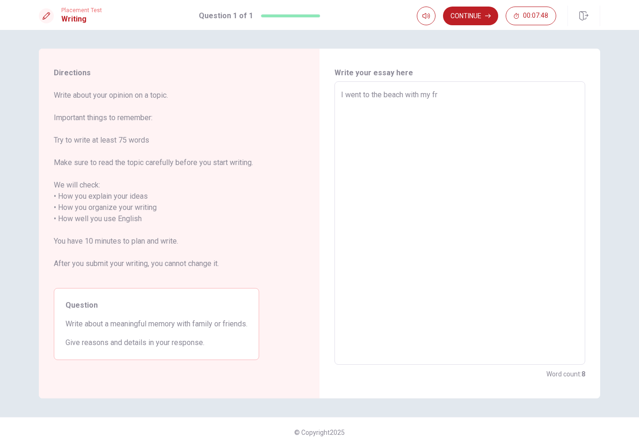
type textarea "I went to the beach with my fri"
type textarea "x"
type textarea "I went to the beach with my frie"
type textarea "x"
type textarea "I went to the beach with my frien"
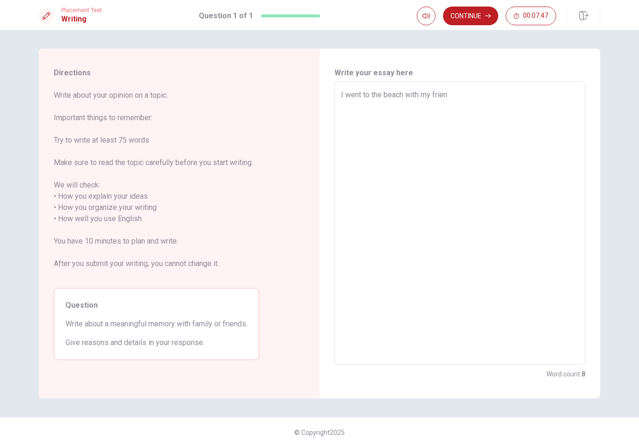
type textarea "x"
type textarea "I went to the beach with my friend"
type textarea "x"
type textarea "I went to the beach with my friends"
type textarea "x"
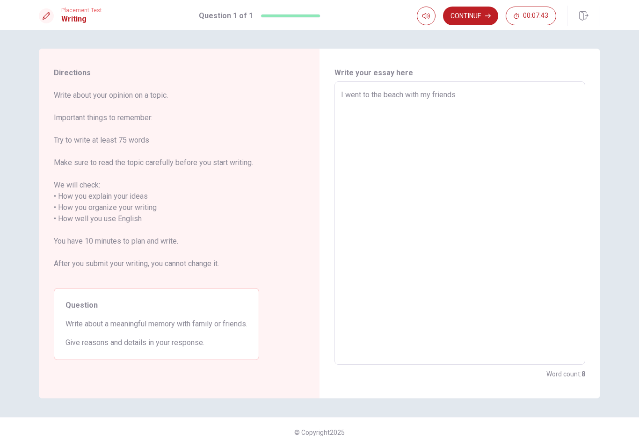
type textarea "I went to the beach with my friends."
type textarea "x"
type textarea "I went to the beach with my friends."
type textarea "x"
